Goal: Task Accomplishment & Management: Complete application form

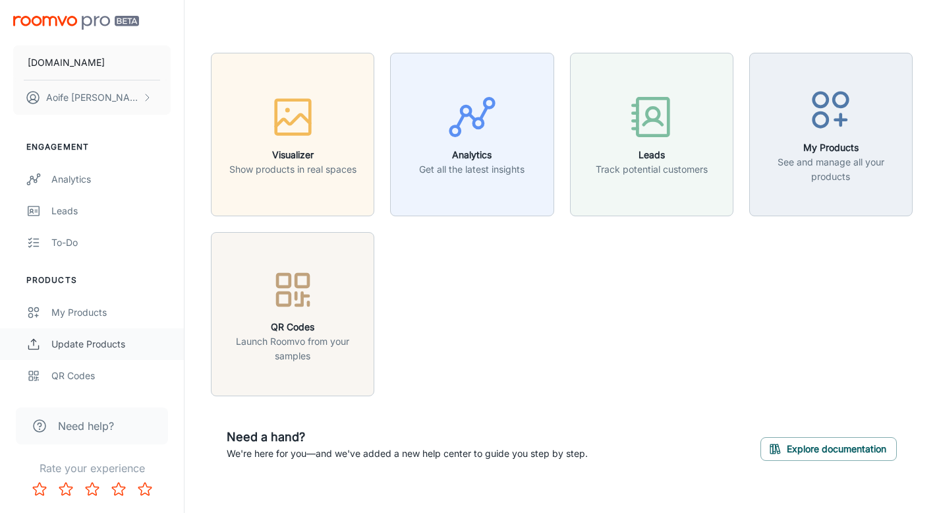
click at [118, 347] on div "Update Products" at bounding box center [110, 344] width 119 height 14
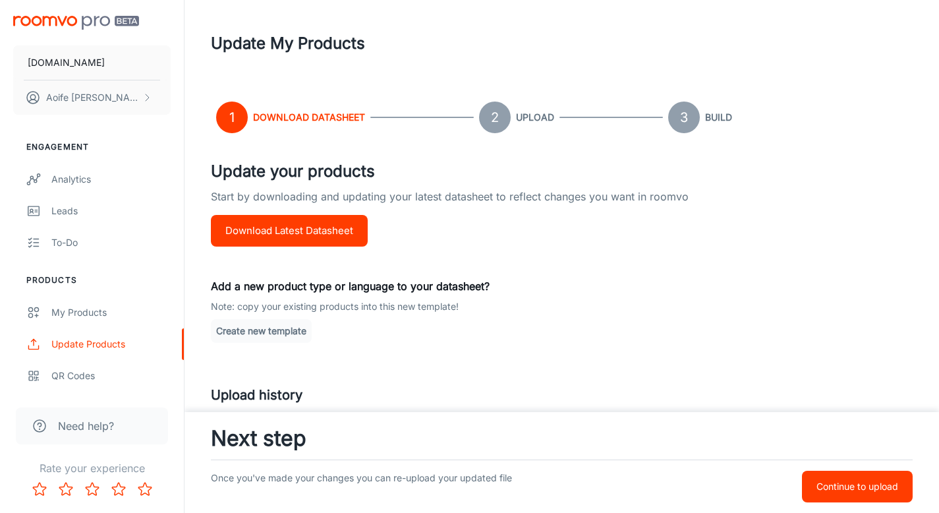
click at [306, 236] on button "Download Latest Datasheet" at bounding box center [289, 231] width 157 height 32
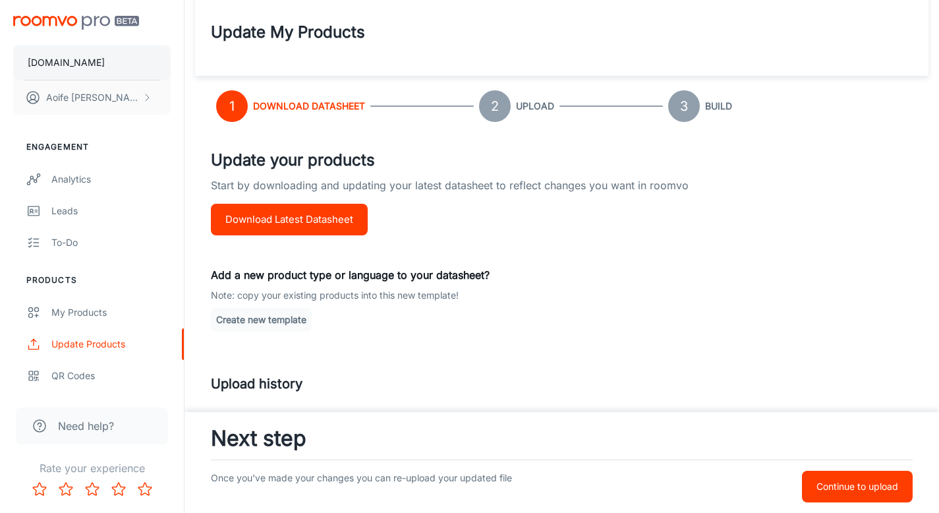
scroll to position [24, 0]
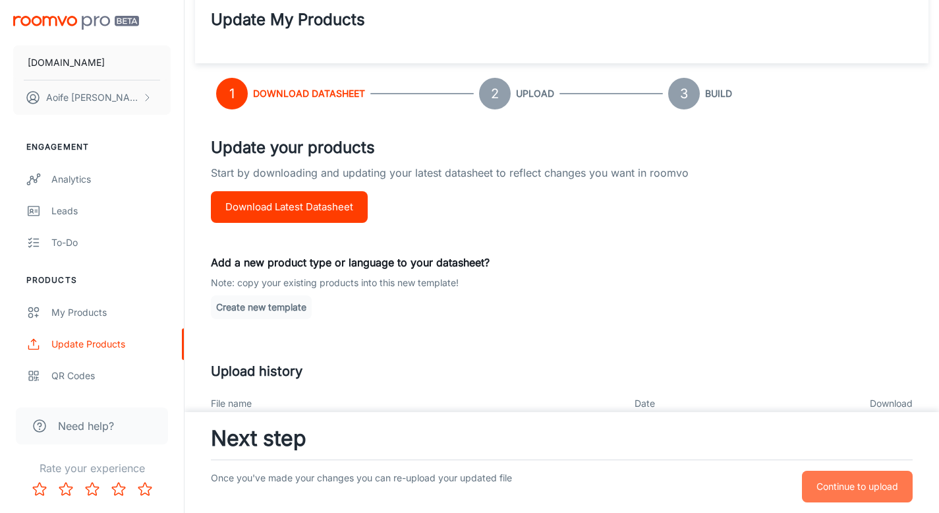
click at [850, 493] on p "Continue to upload" at bounding box center [858, 486] width 82 height 14
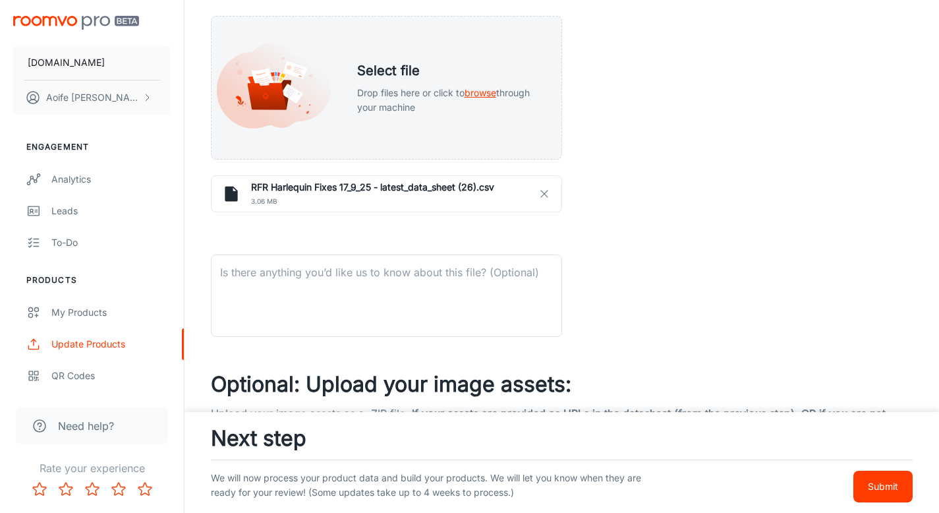
scroll to position [455, 0]
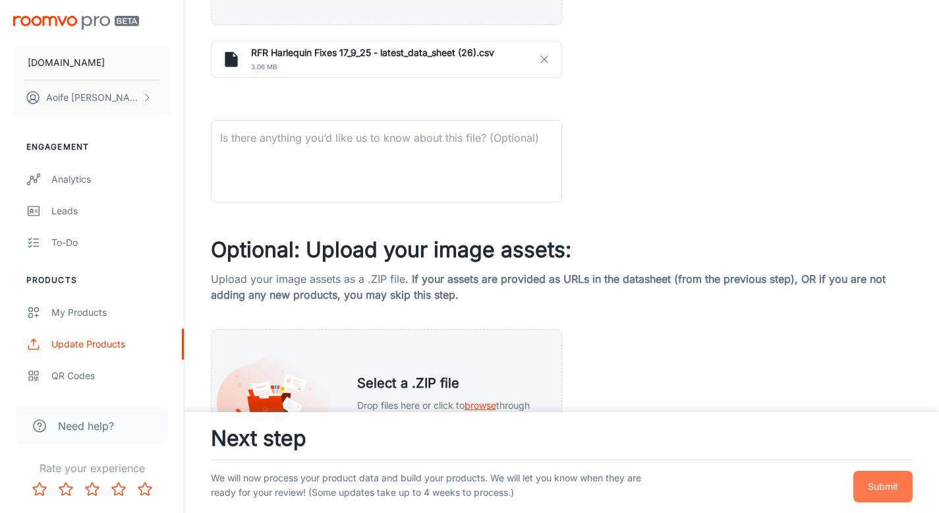
click at [889, 483] on p "Submit" at bounding box center [883, 486] width 30 height 14
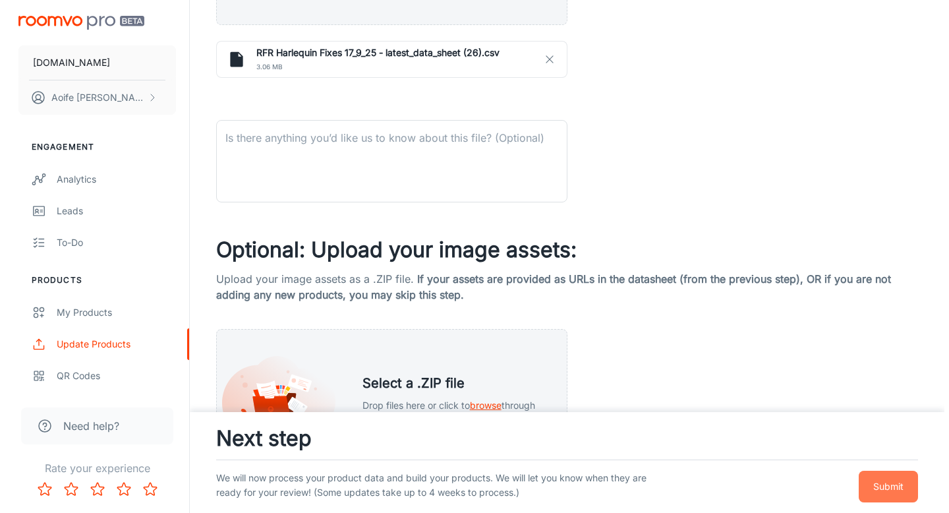
scroll to position [0, 0]
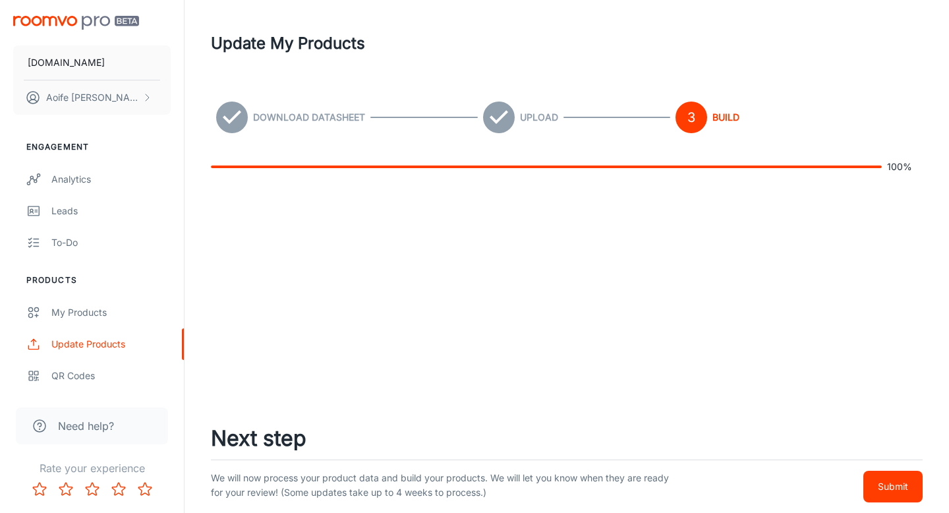
click at [886, 483] on p "Submit" at bounding box center [893, 486] width 30 height 14
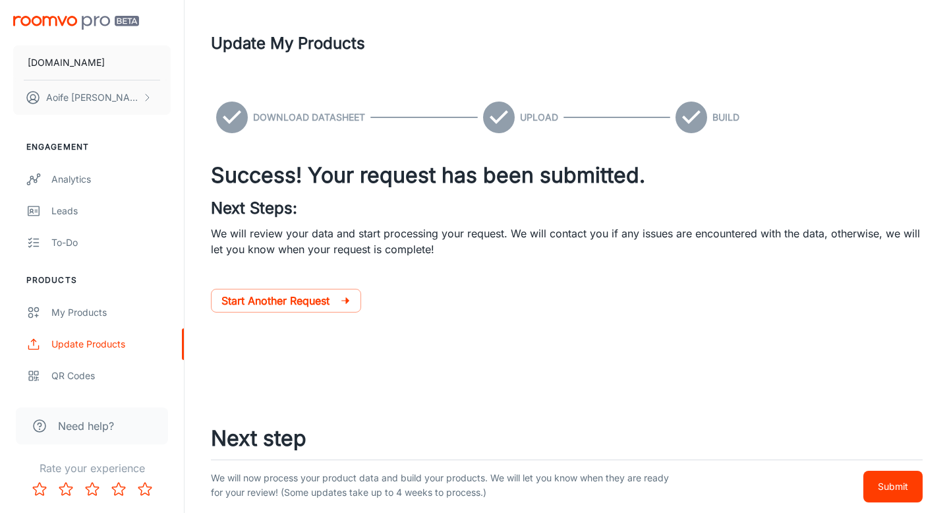
click at [895, 496] on button "Submit" at bounding box center [892, 487] width 59 height 32
click at [913, 489] on button "Submit" at bounding box center [892, 487] width 59 height 32
